Goal: Task Accomplishment & Management: Manage account settings

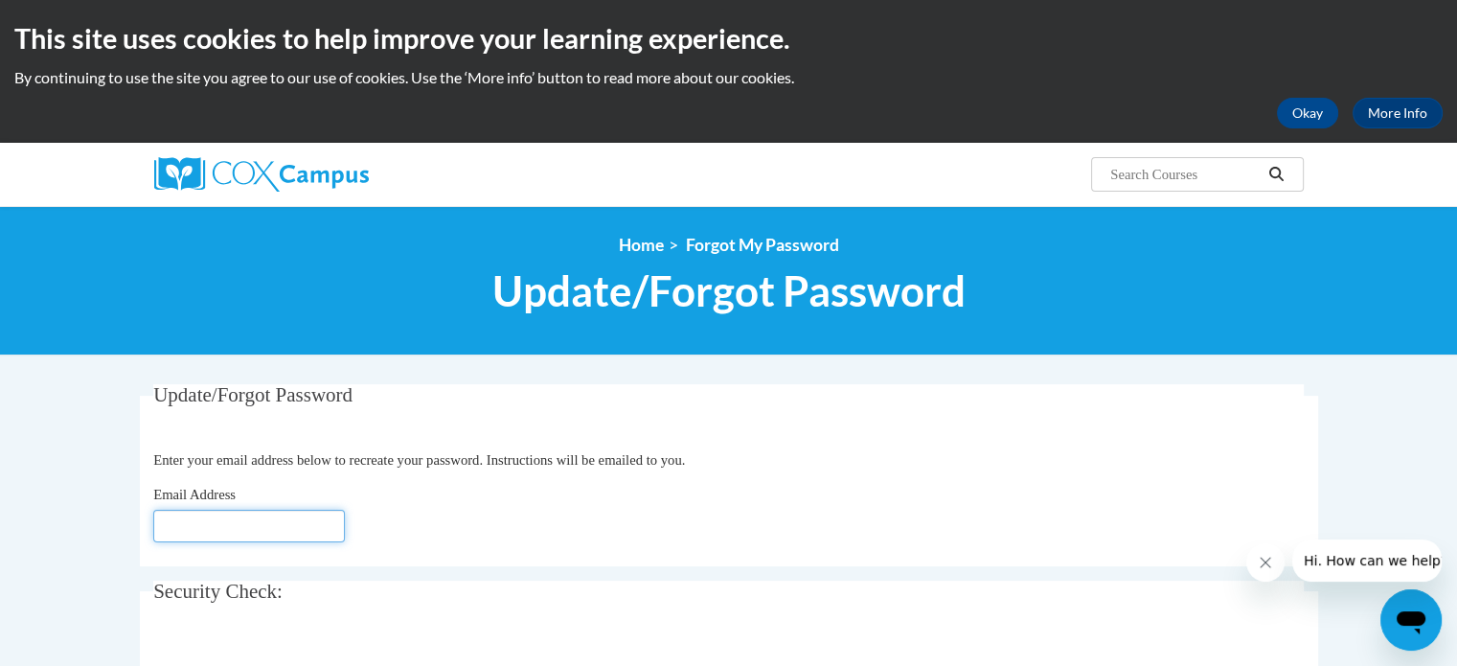
click at [202, 528] on input "Email Address" at bounding box center [249, 526] width 192 height 33
type input "[EMAIL_ADDRESS][DOMAIN_NAME]"
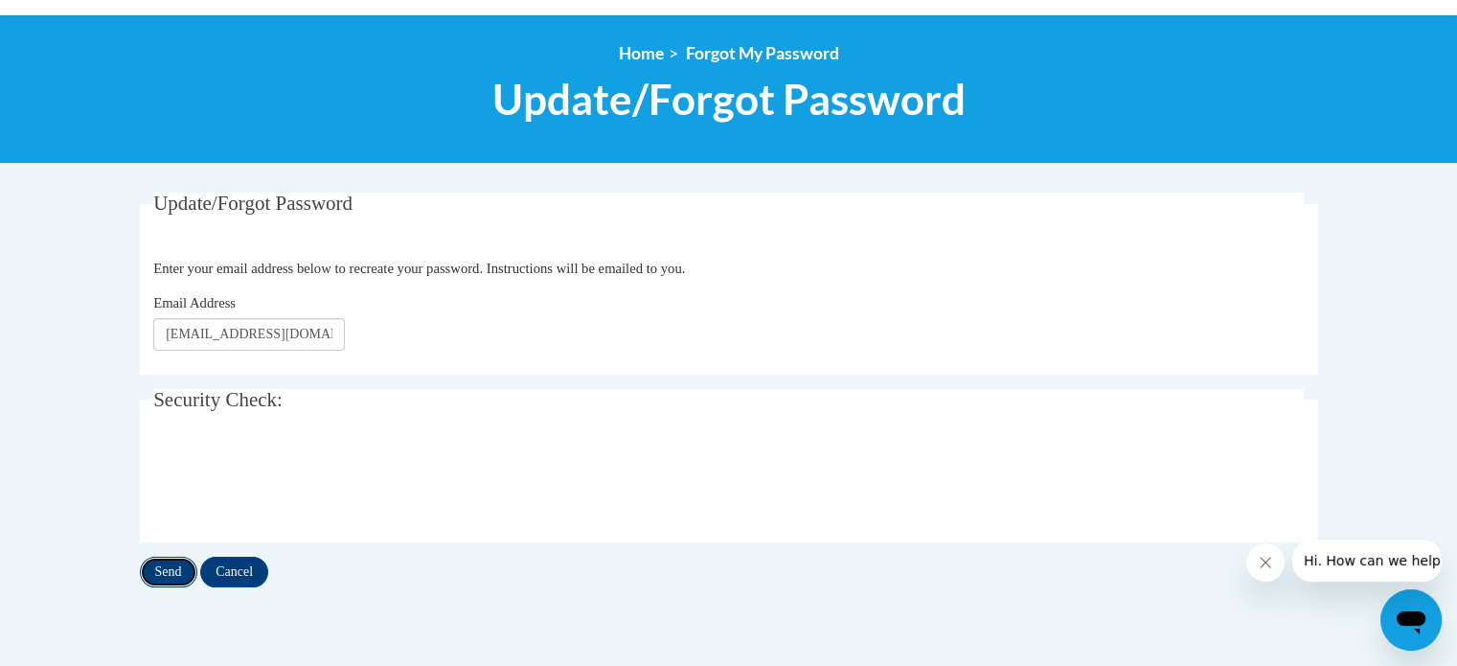
click at [177, 568] on input "Send" at bounding box center [168, 572] width 57 height 31
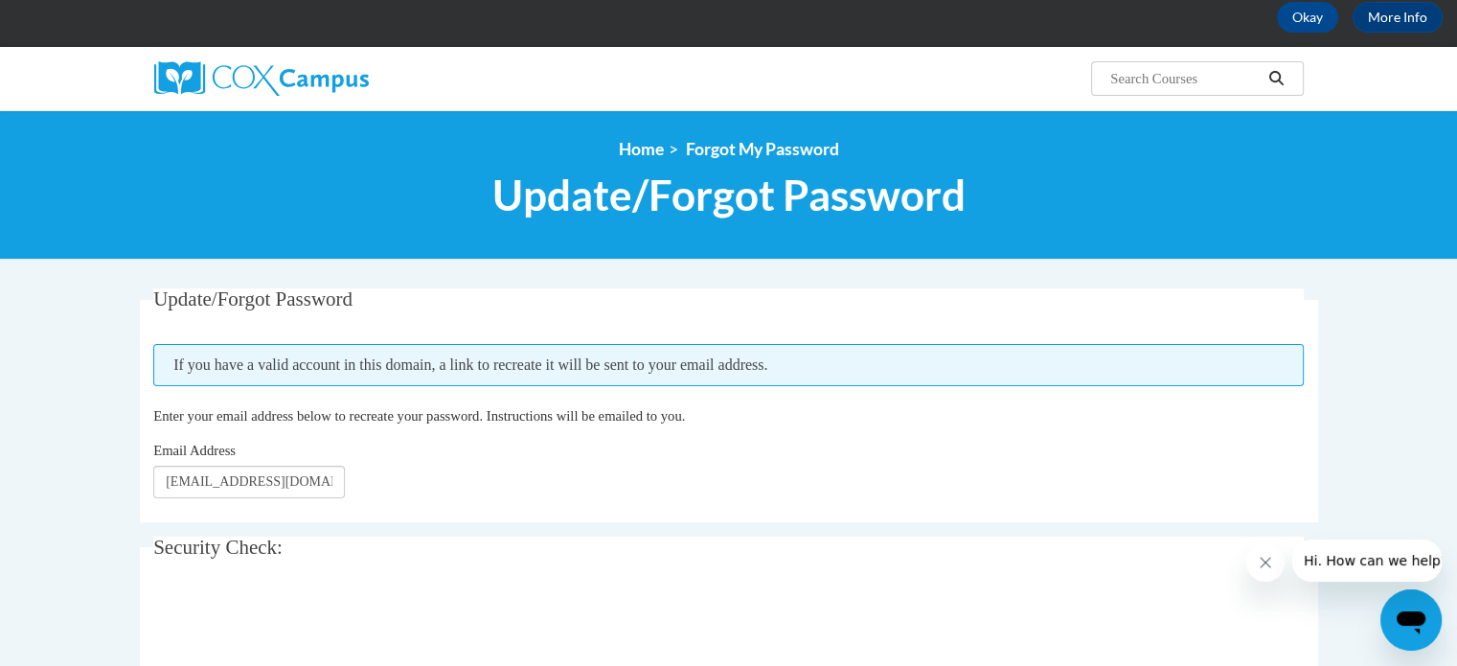
scroll to position [287, 0]
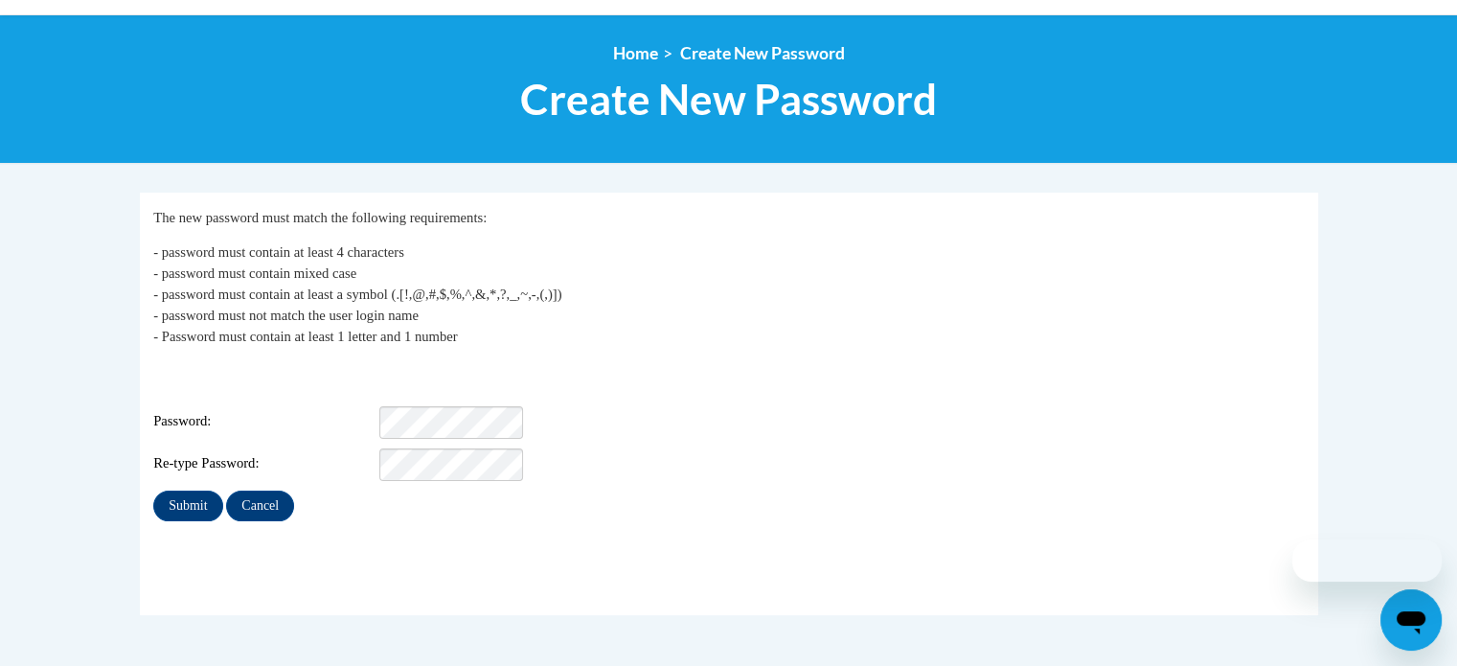
scroll to position [287, 0]
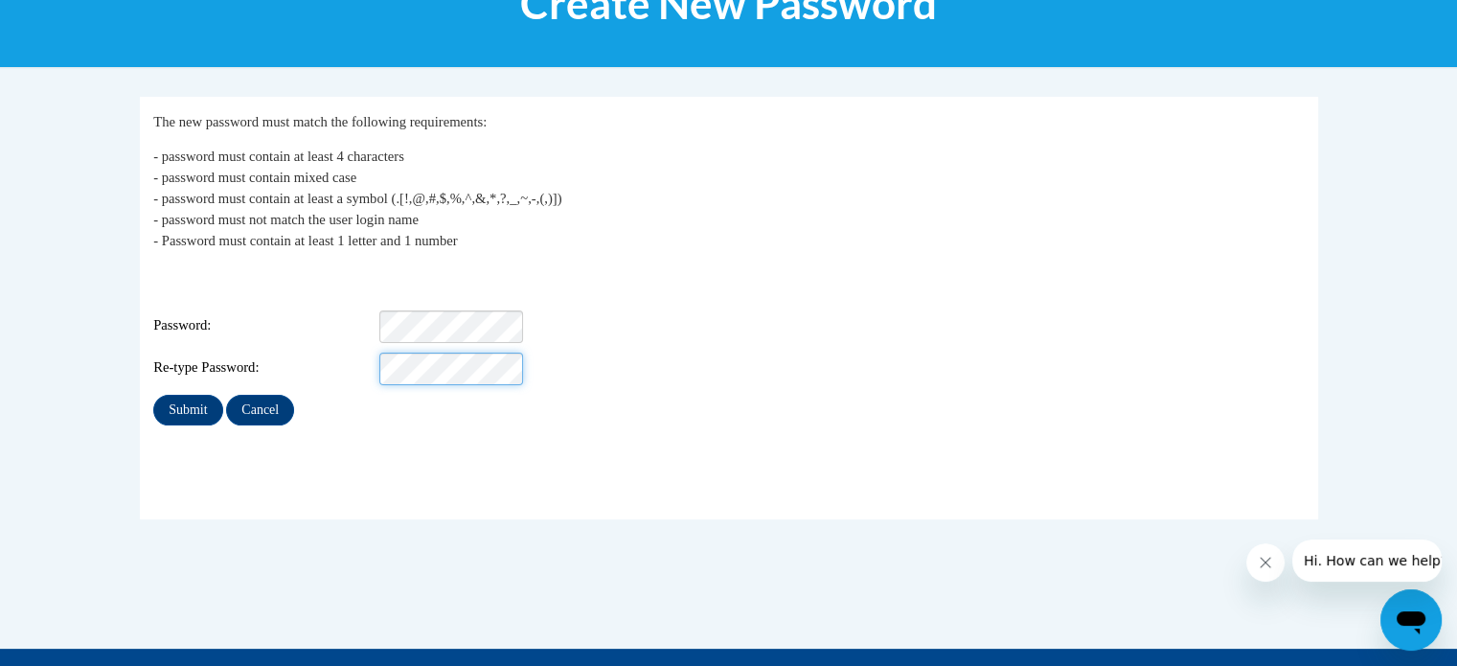
click at [153, 395] on input "Submit" at bounding box center [187, 410] width 69 height 31
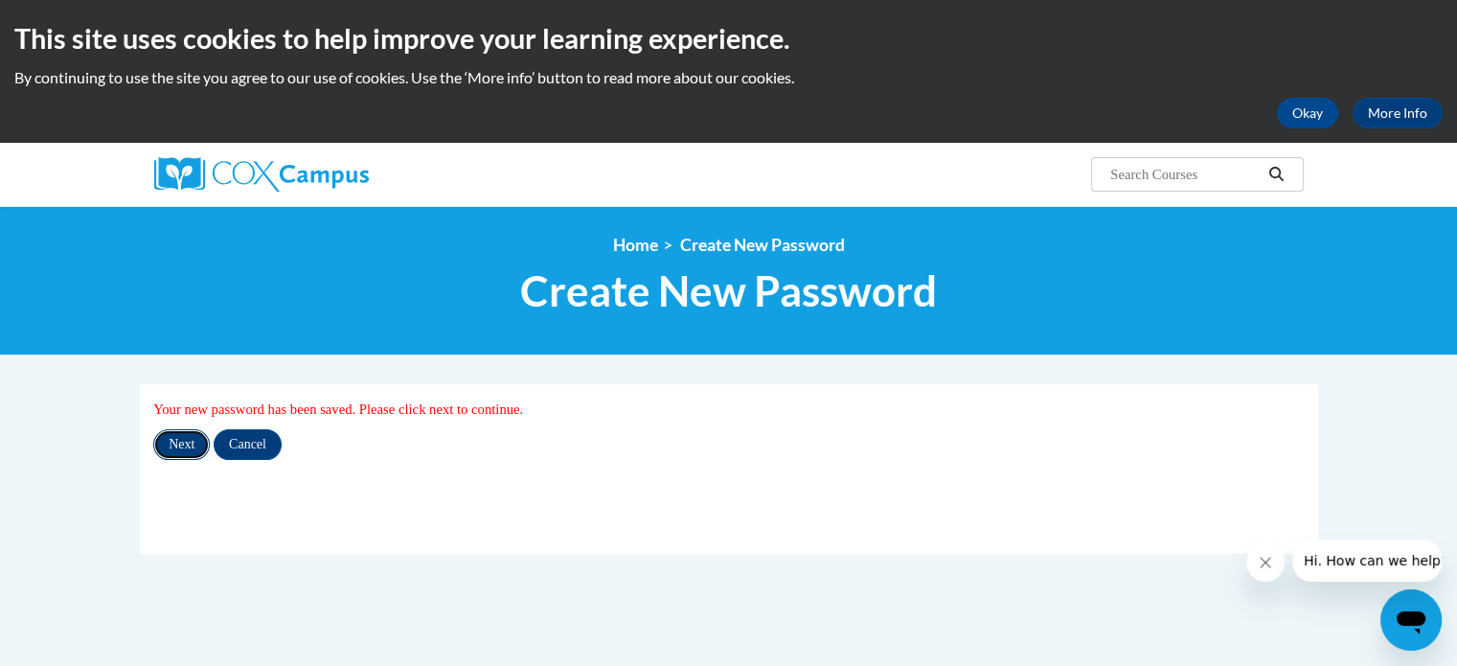
click at [182, 434] on input "Next" at bounding box center [181, 444] width 57 height 31
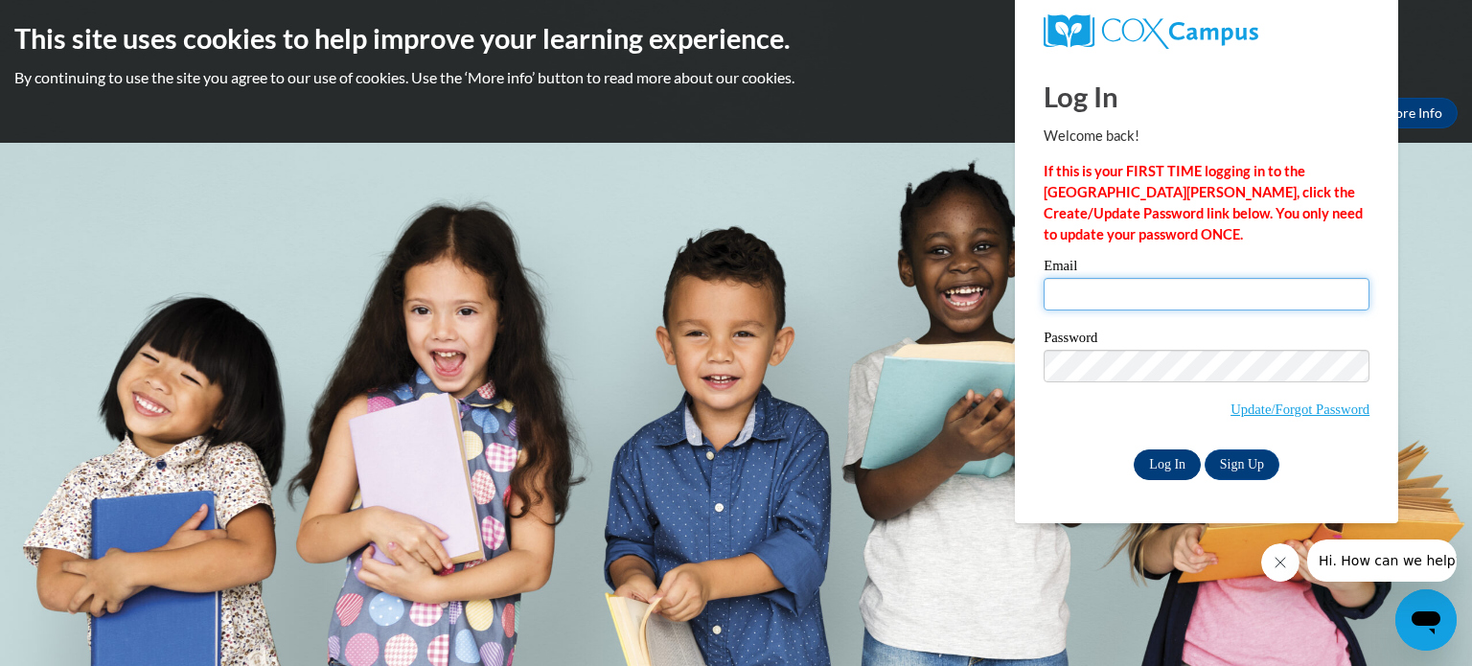
type input "aallison@assumptioncatholicschools.org"
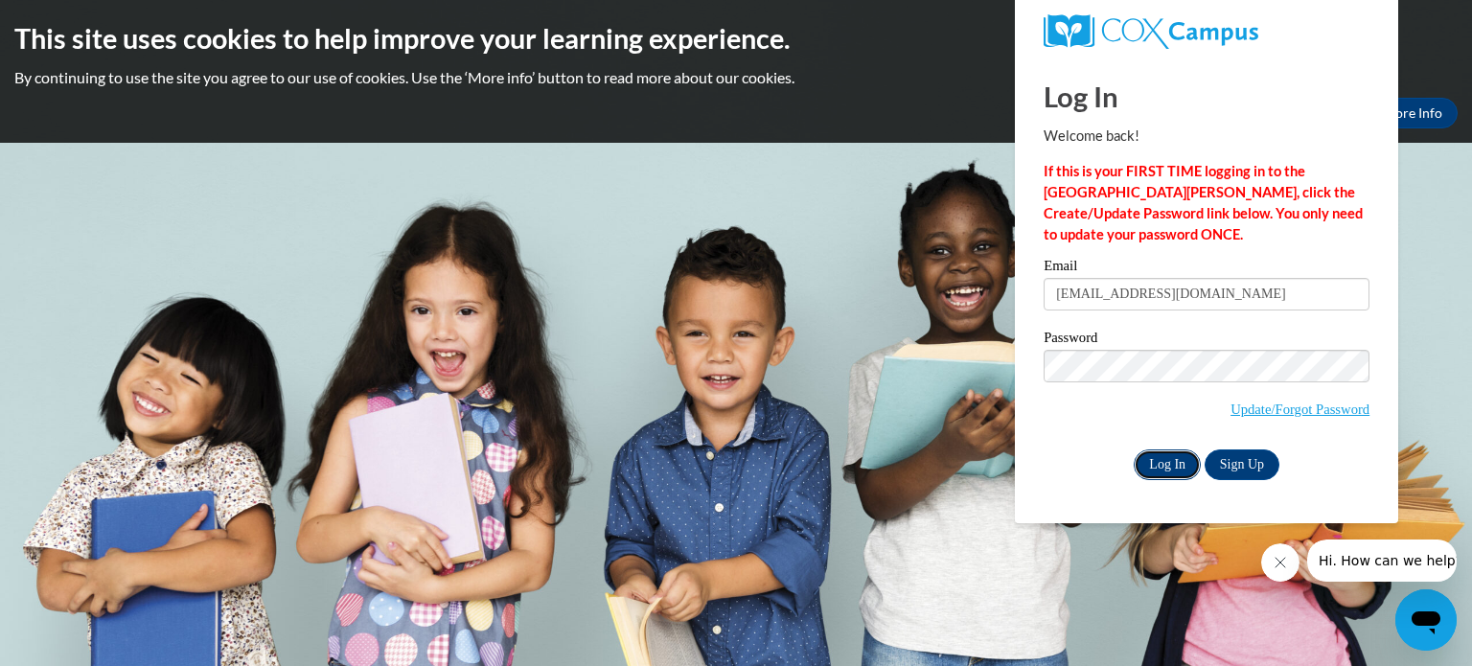
click at [1185, 466] on input "Log In" at bounding box center [1166, 464] width 67 height 31
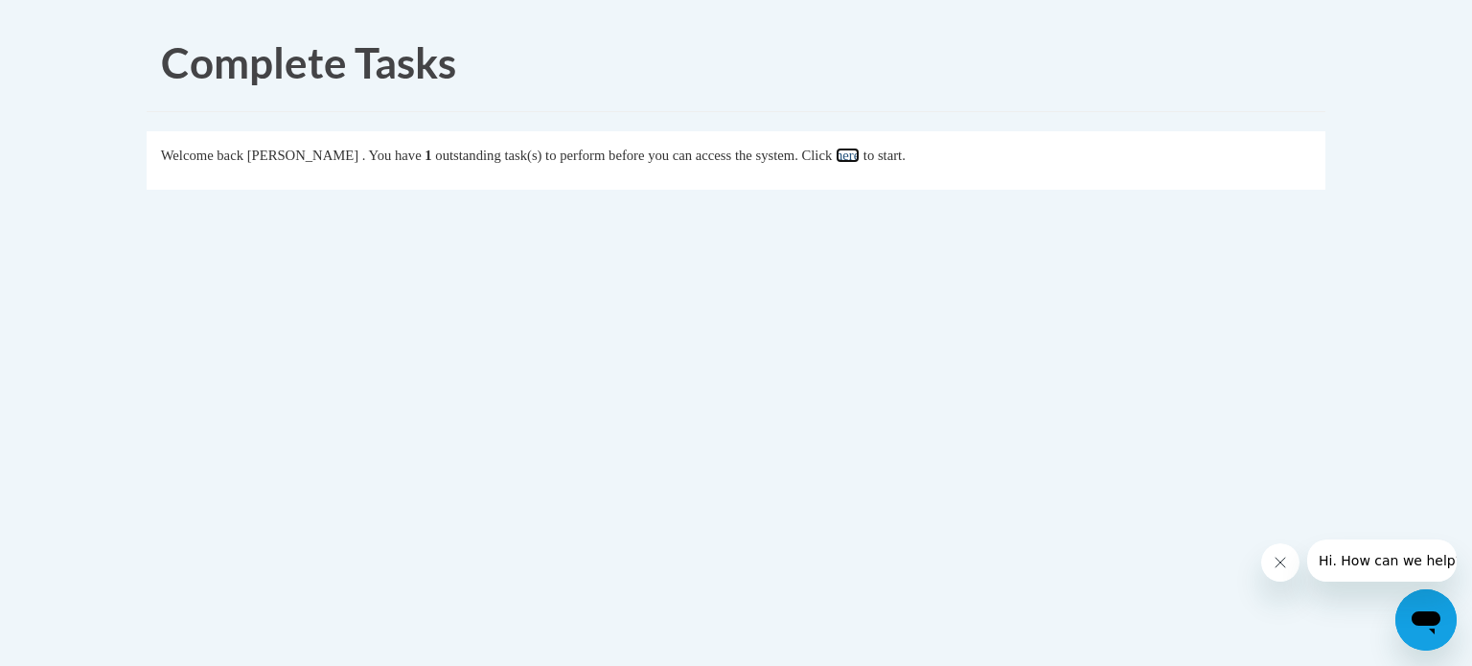
click at [859, 156] on link "here" at bounding box center [847, 155] width 24 height 15
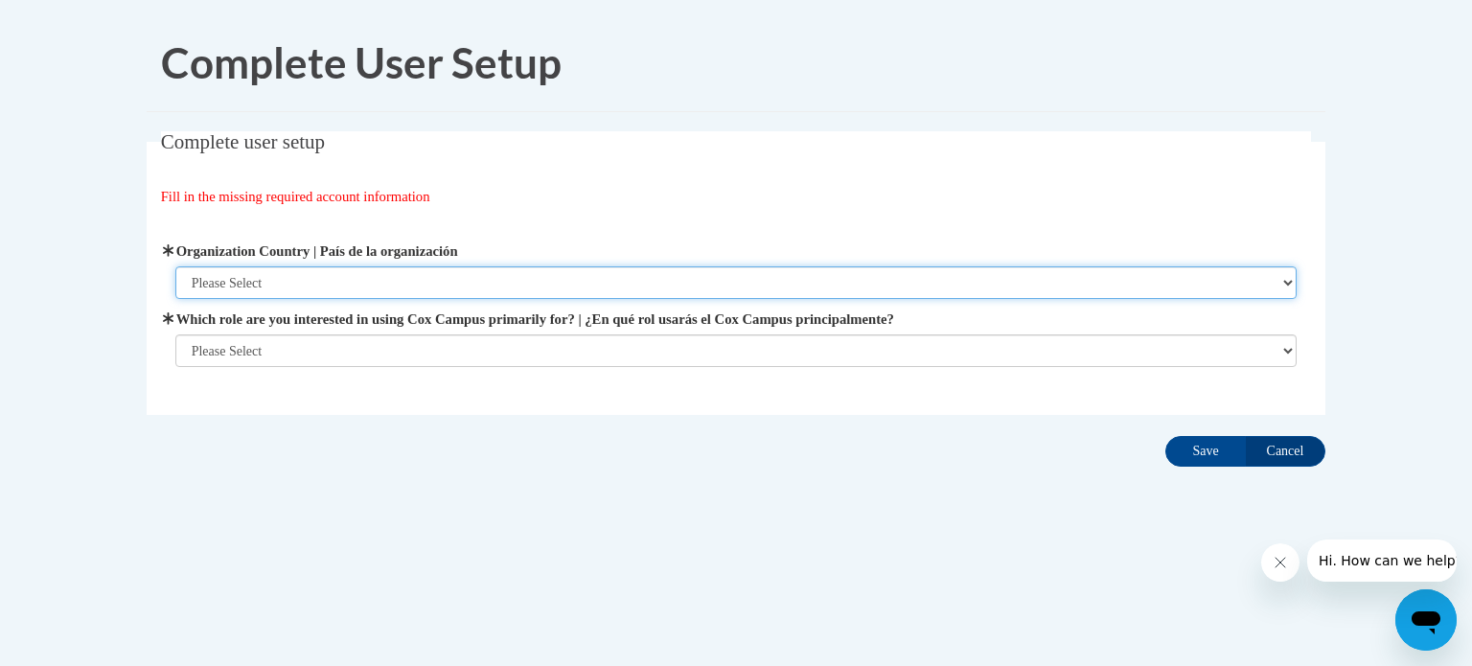
click at [265, 279] on select "Please Select United States | Estados Unidos Outside of the United States | Fue…" at bounding box center [736, 282] width 1122 height 33
select select "ad49bcad-a171-4b2e-b99c-48b446064914"
click at [175, 266] on select "Please Select United States | Estados Unidos Outside of the United States | Fue…" at bounding box center [736, 282] width 1122 height 33
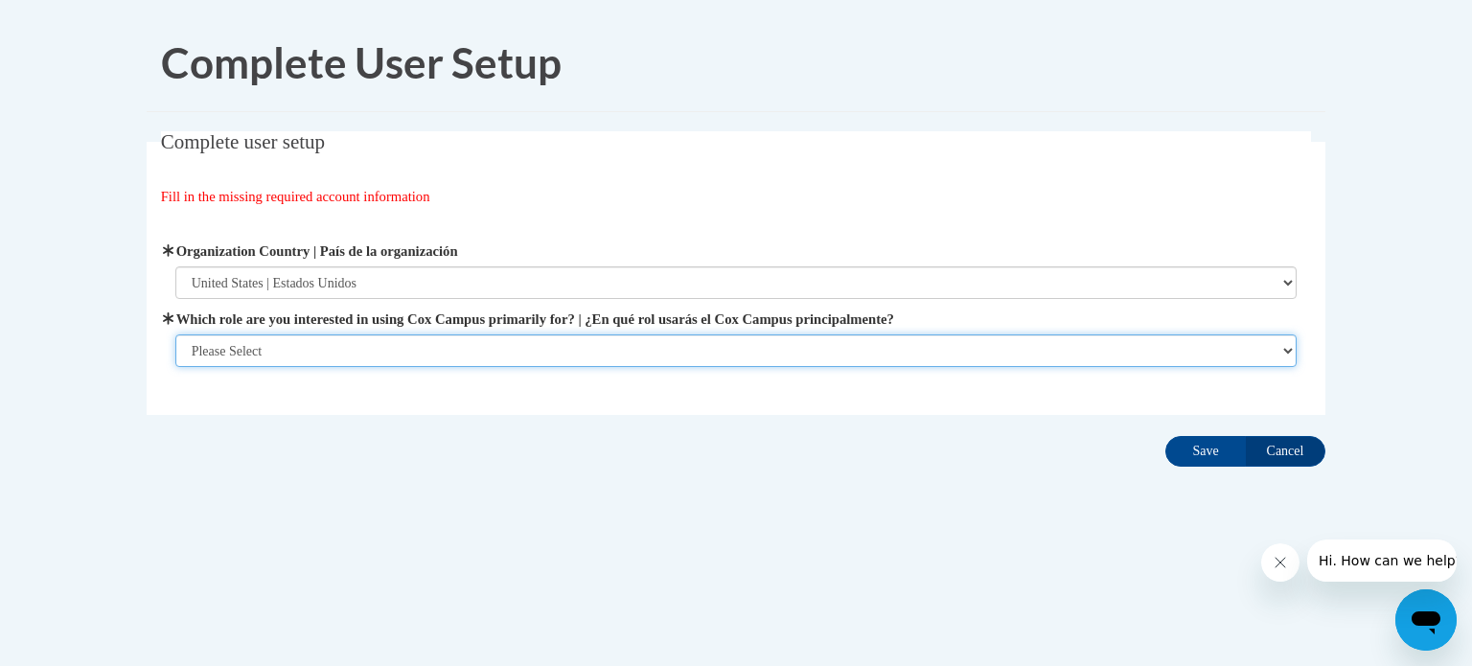
click at [284, 348] on select "Please Select College/University | Colegio/Universidad Community/Nonprofit Part…" at bounding box center [736, 350] width 1122 height 33
select select "fbf2d438-af2f-41f8-98f1-81c410e29de3"
click at [175, 367] on select "Please Select College/University | Colegio/Universidad Community/Nonprofit Part…" at bounding box center [736, 350] width 1122 height 33
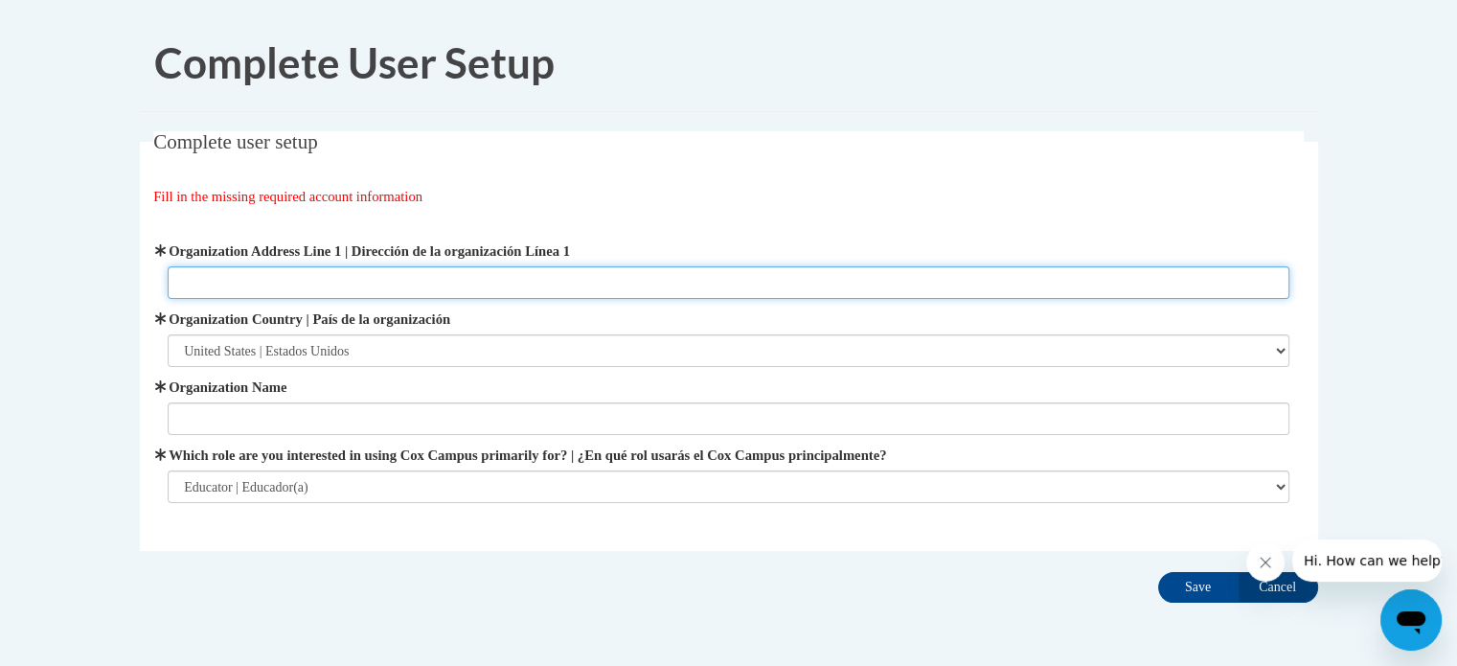
click at [303, 280] on input "Organization Address Line 1 | Dirección de la organización Línea 1" at bounding box center [729, 282] width 1122 height 33
click at [308, 283] on input "750 10th Ave. S." at bounding box center [729, 282] width 1122 height 33
type input "[STREET_ADDRESS] S. [US_STATE][GEOGRAPHIC_DATA]"
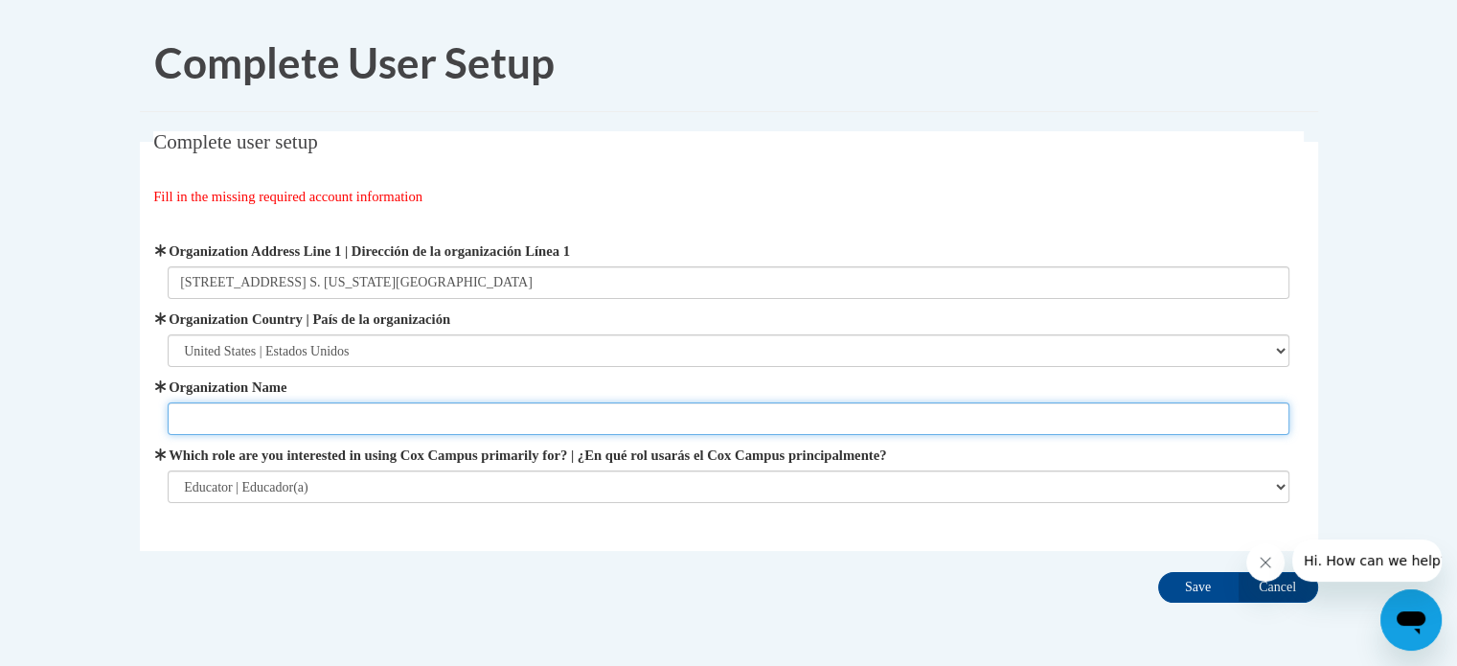
click at [234, 417] on input "Organization Name" at bounding box center [729, 418] width 1122 height 33
type input "Our [DEMOGRAPHIC_DATA] [GEOGRAPHIC_DATA]"
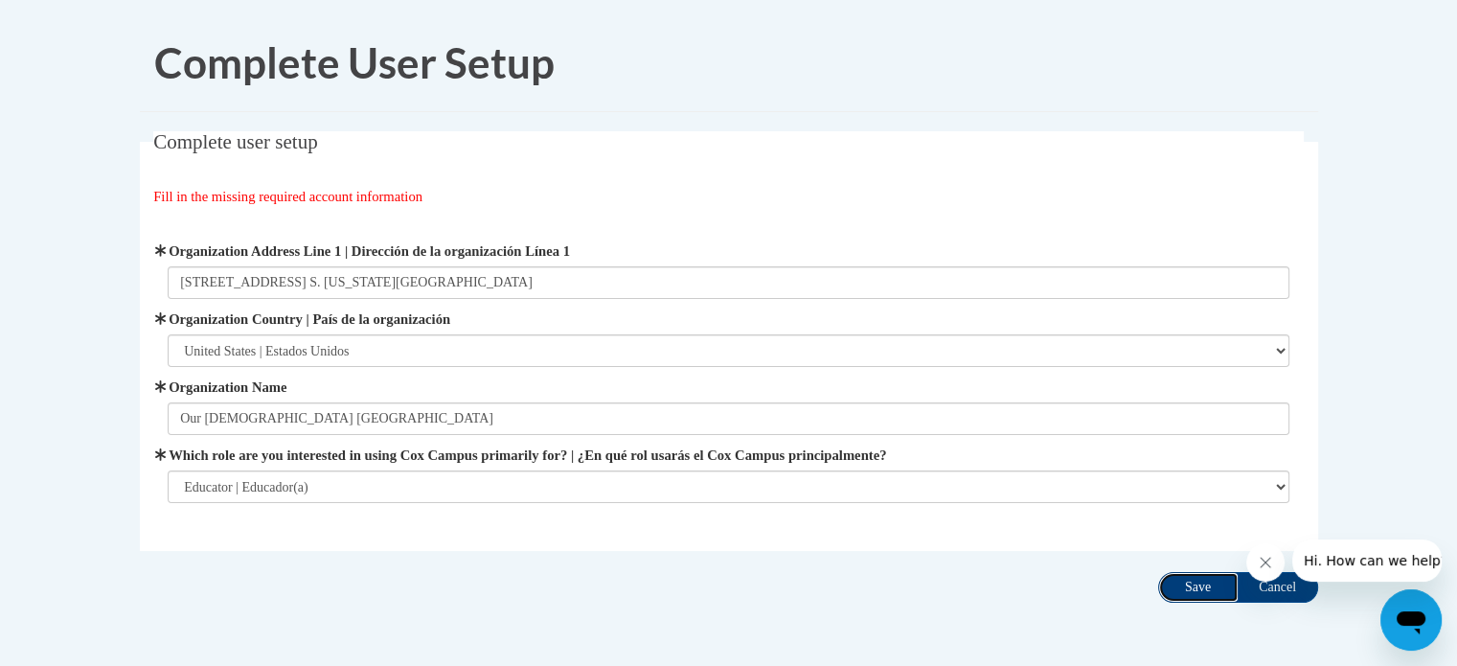
click at [1203, 588] on input "Save" at bounding box center [1198, 587] width 80 height 31
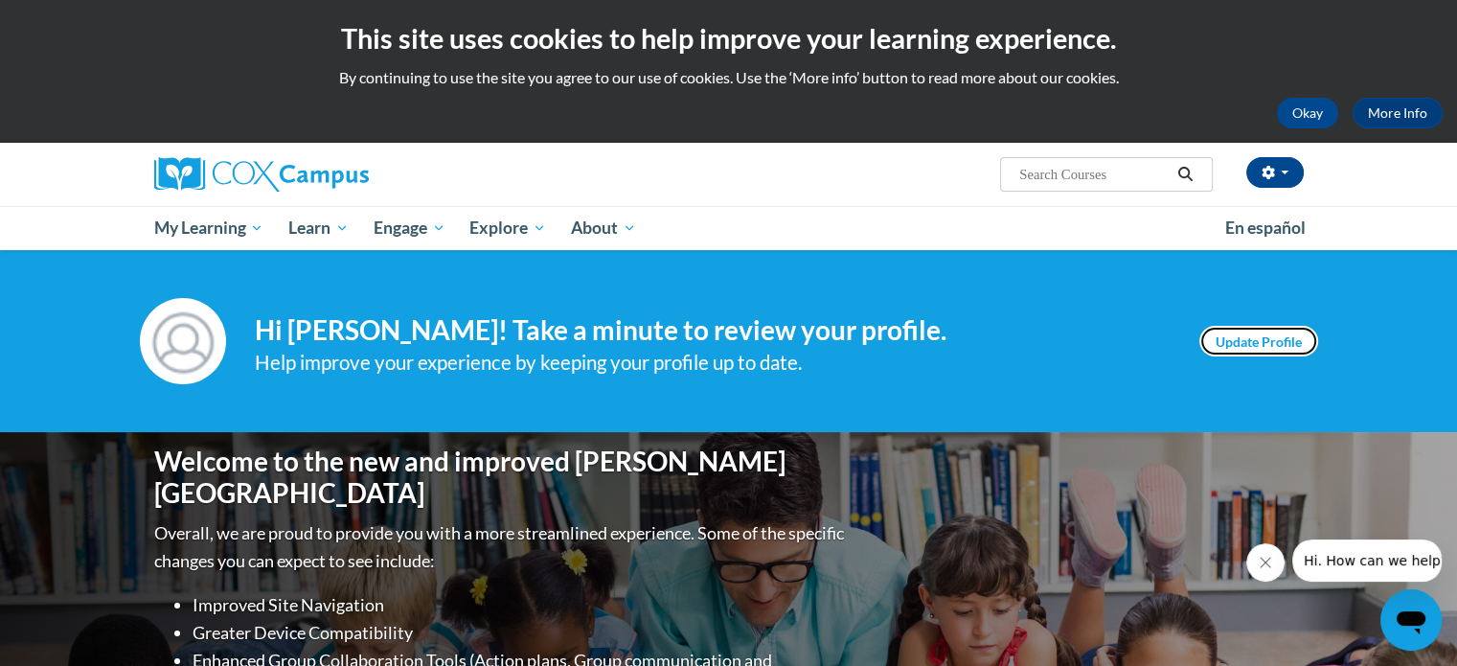
click at [1233, 348] on link "Update Profile" at bounding box center [1259, 341] width 119 height 31
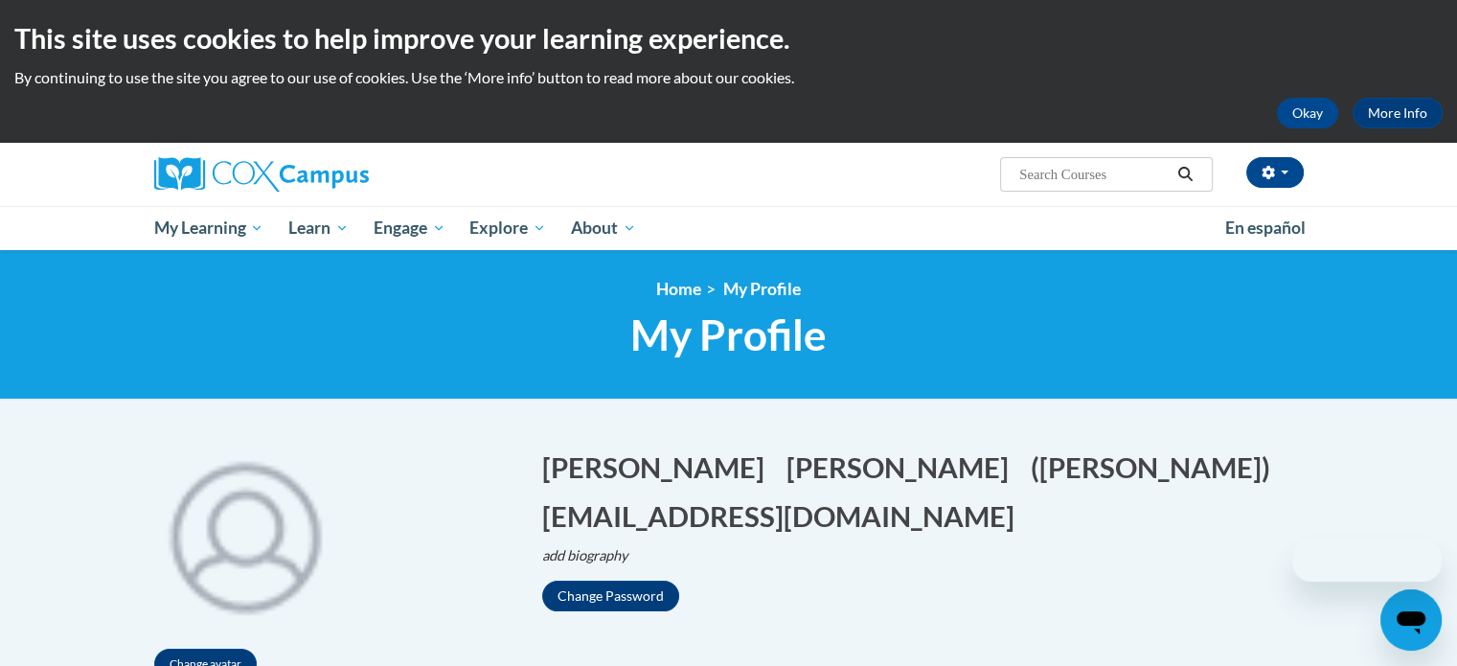
scroll to position [287, 0]
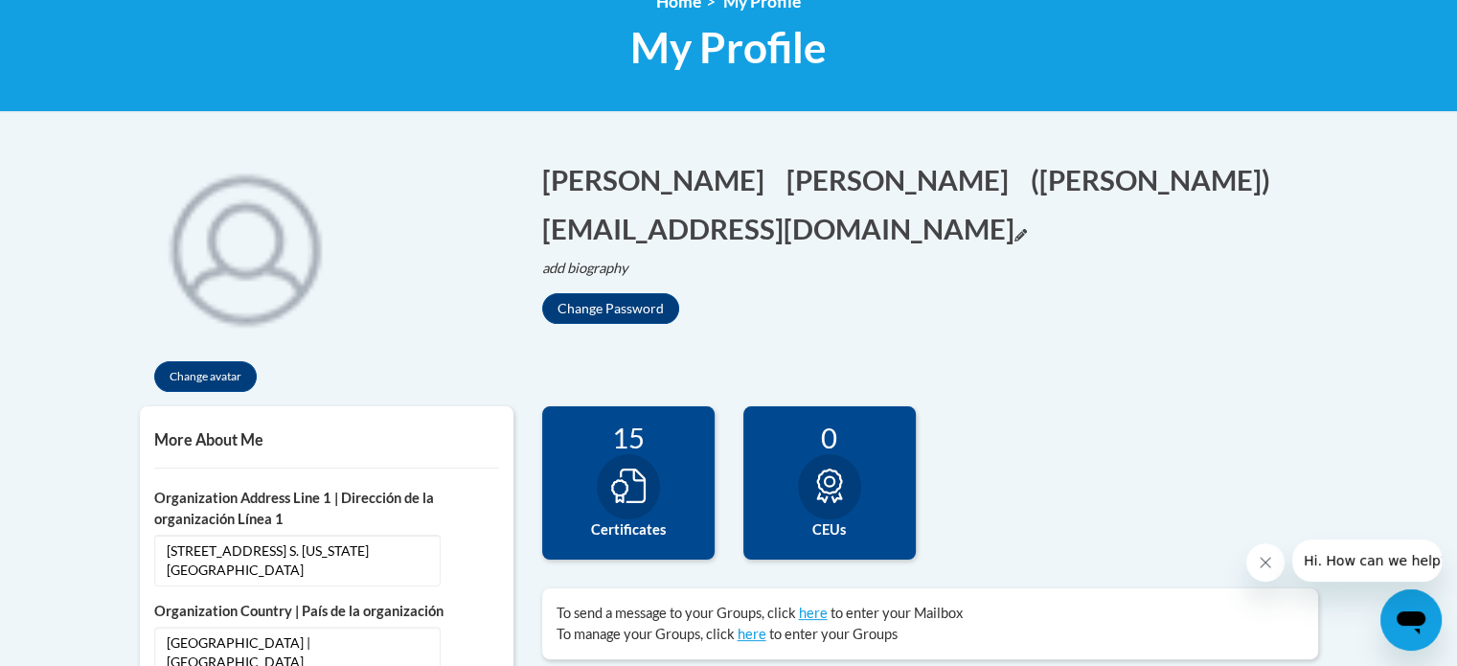
click at [1027, 229] on icon "Edit email address" at bounding box center [1021, 235] width 12 height 12
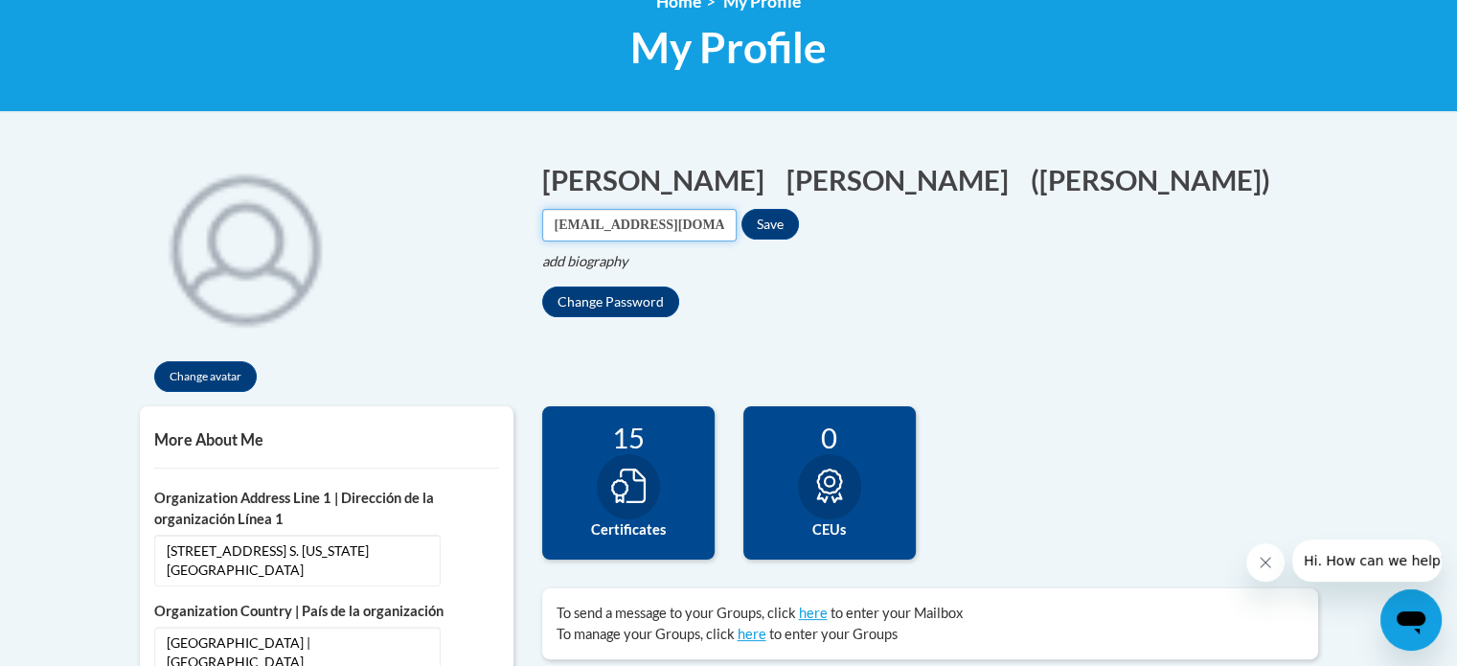
click at [737, 209] on input "[EMAIL_ADDRESS][DOMAIN_NAME]" at bounding box center [639, 225] width 194 height 33
type input "[PERSON_NAME][EMAIL_ADDRESS][PERSON_NAME][DOMAIN_NAME]"
click at [799, 209] on button "Save" at bounding box center [770, 224] width 57 height 31
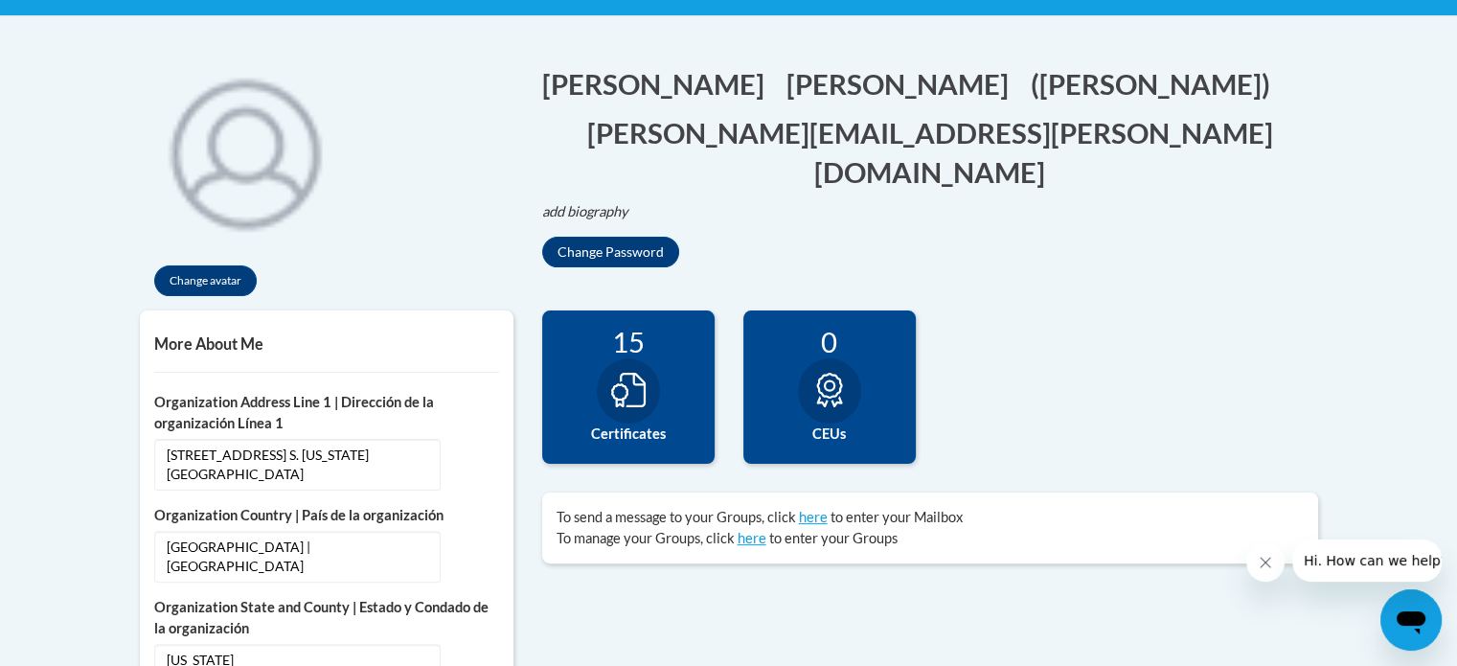
scroll to position [479, 0]
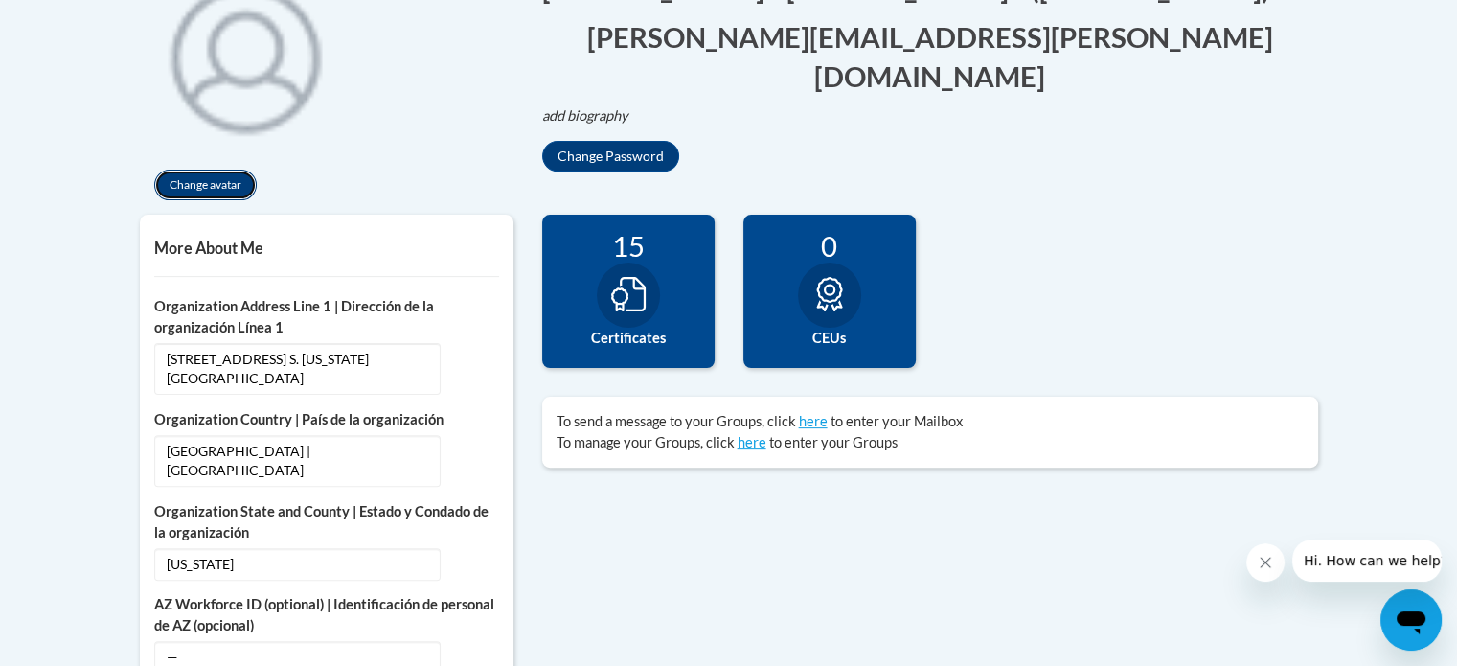
click at [222, 187] on button "Change avatar" at bounding box center [205, 185] width 103 height 31
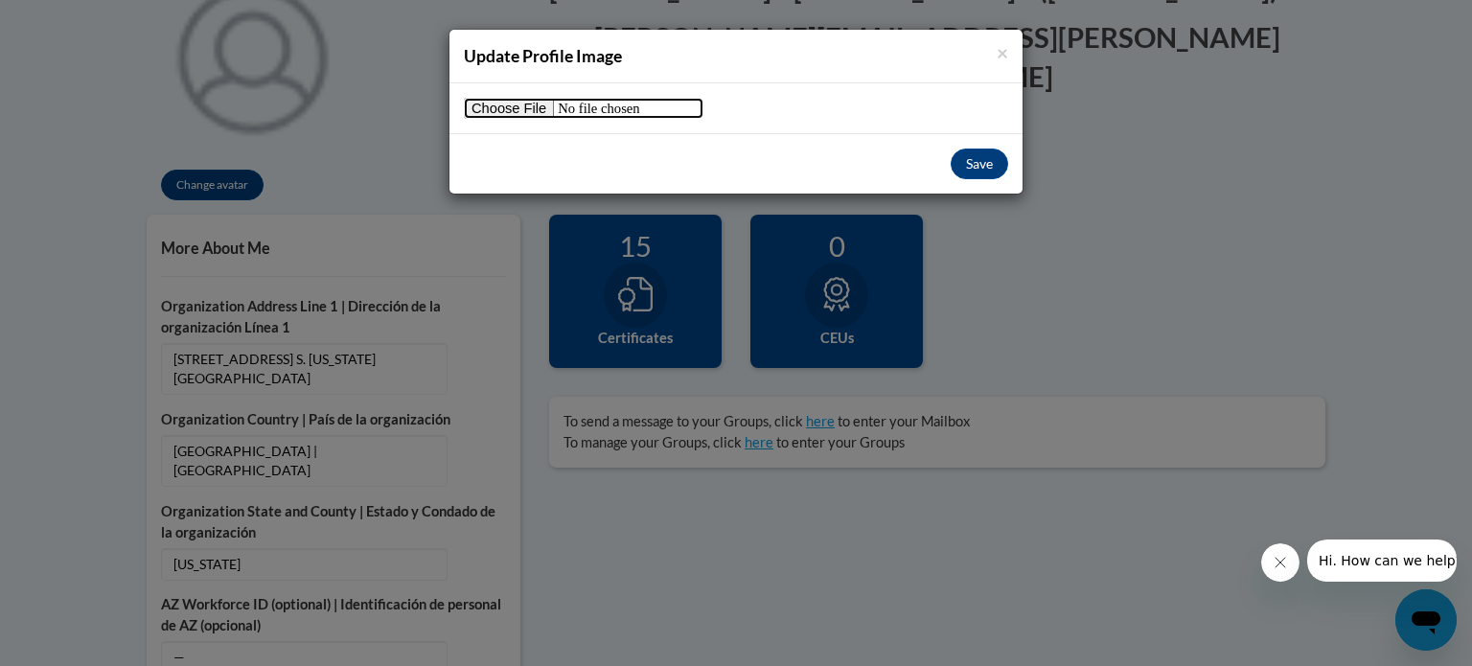
click at [487, 98] on input "file" at bounding box center [584, 108] width 240 height 21
type input "C:\fakepath\d.PNG"
click at [977, 163] on button "Save" at bounding box center [978, 164] width 57 height 31
click at [965, 162] on button "Save" at bounding box center [978, 164] width 57 height 31
click at [1002, 49] on span "×" at bounding box center [1001, 52] width 11 height 24
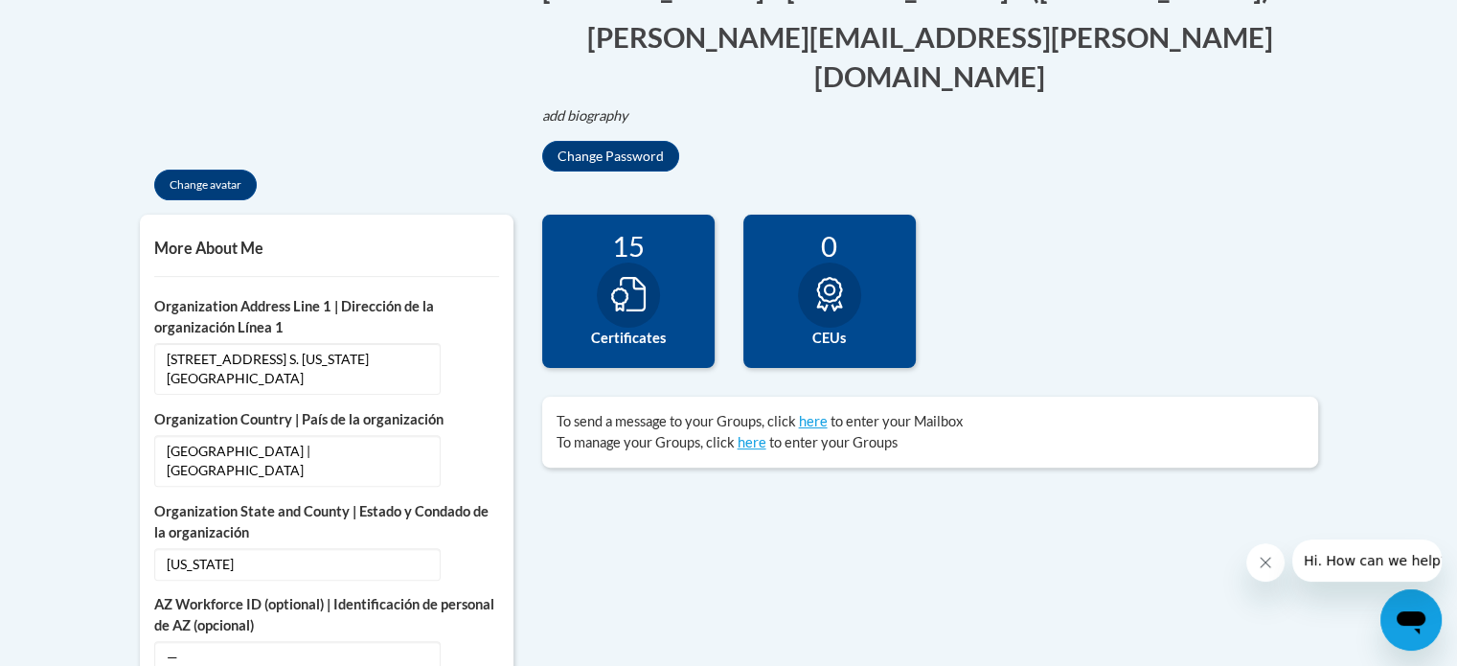
scroll to position [287, 0]
